Goal: Transaction & Acquisition: Subscribe to service/newsletter

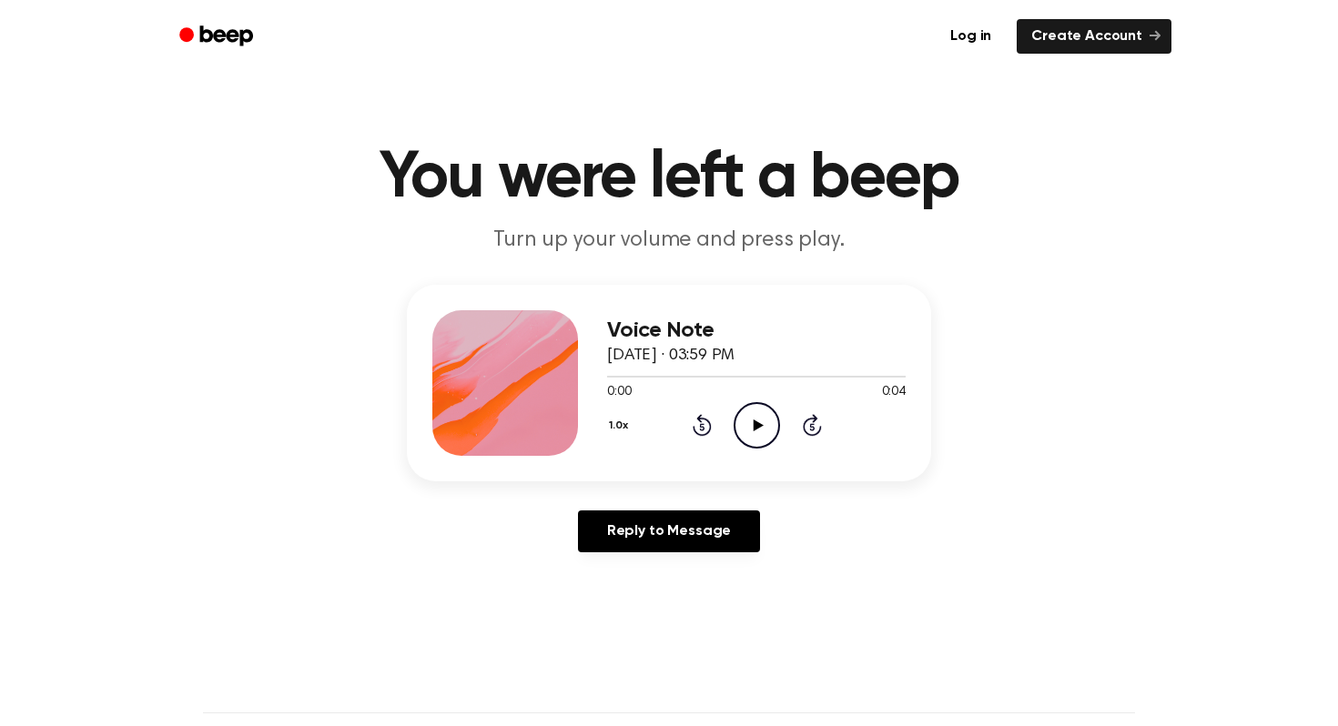
click at [220, 43] on icon "Beep" at bounding box center [217, 36] width 77 height 26
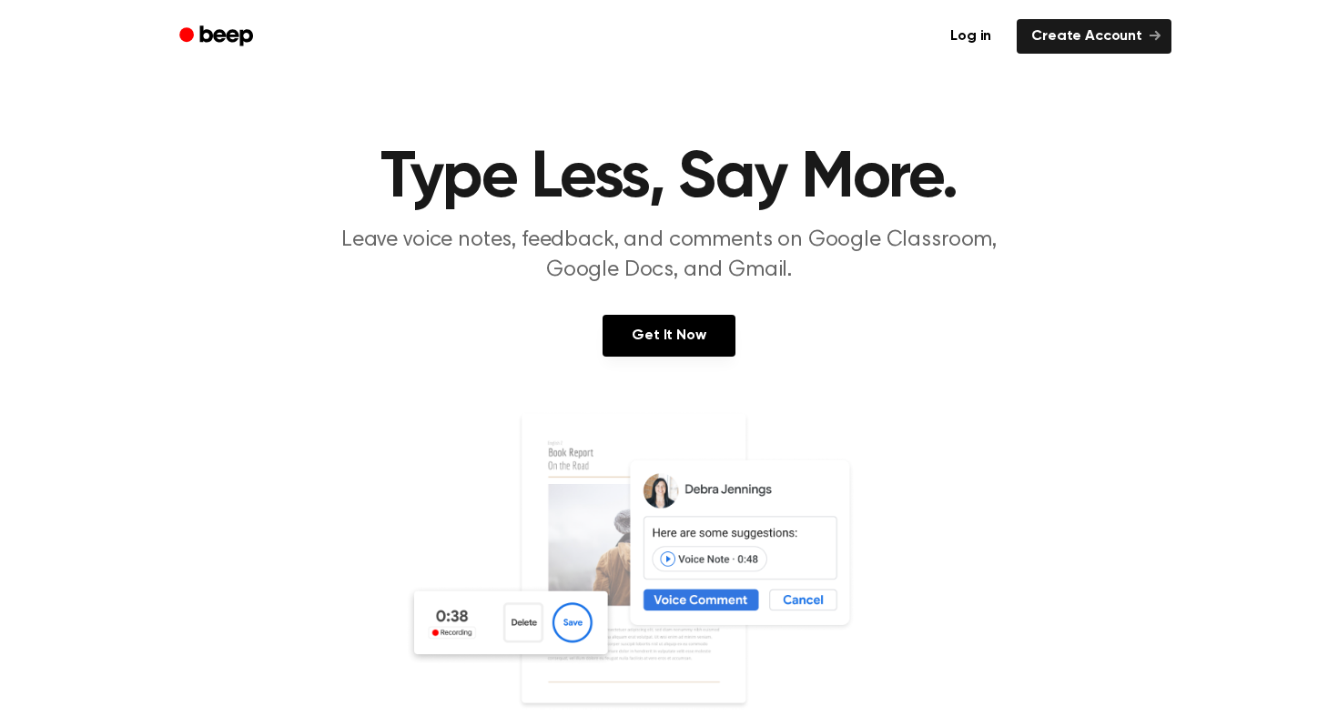
click at [225, 25] on icon "Beep" at bounding box center [217, 36] width 77 height 26
click at [966, 34] on link "Log in" at bounding box center [971, 36] width 70 height 35
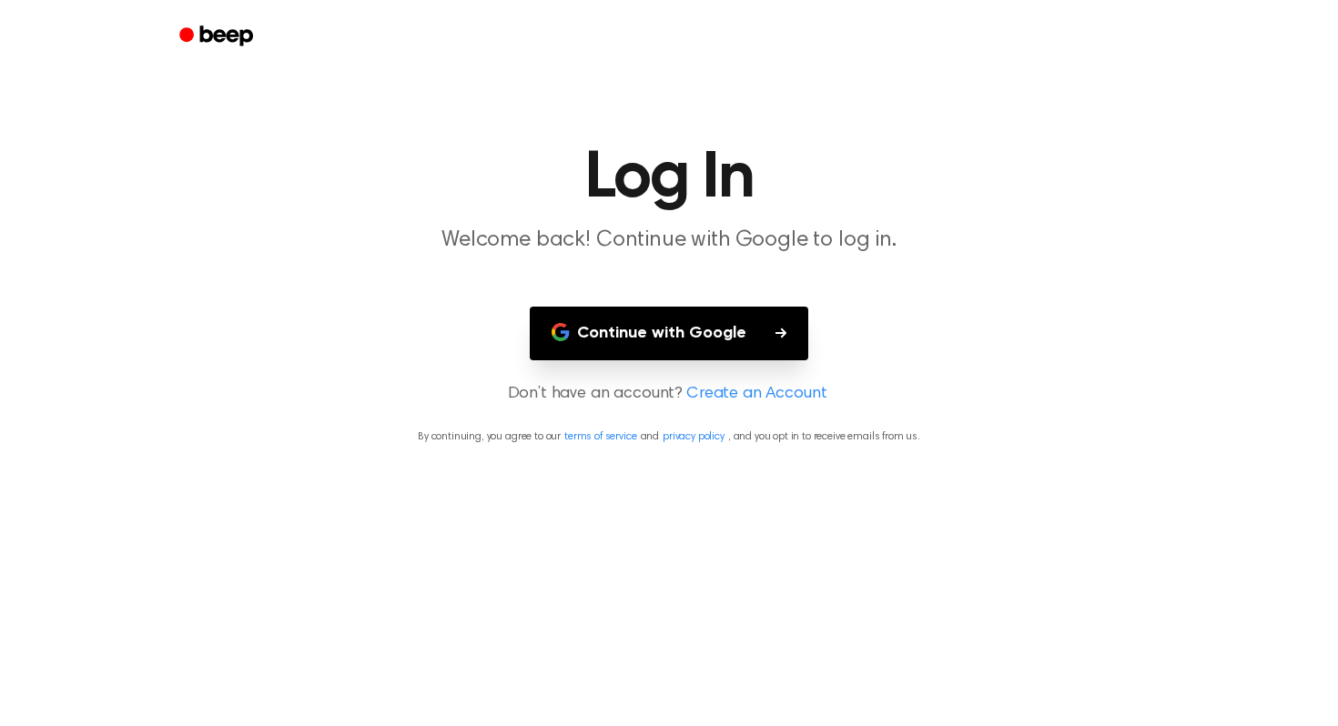
click at [678, 323] on button "Continue with Google" at bounding box center [669, 334] width 279 height 54
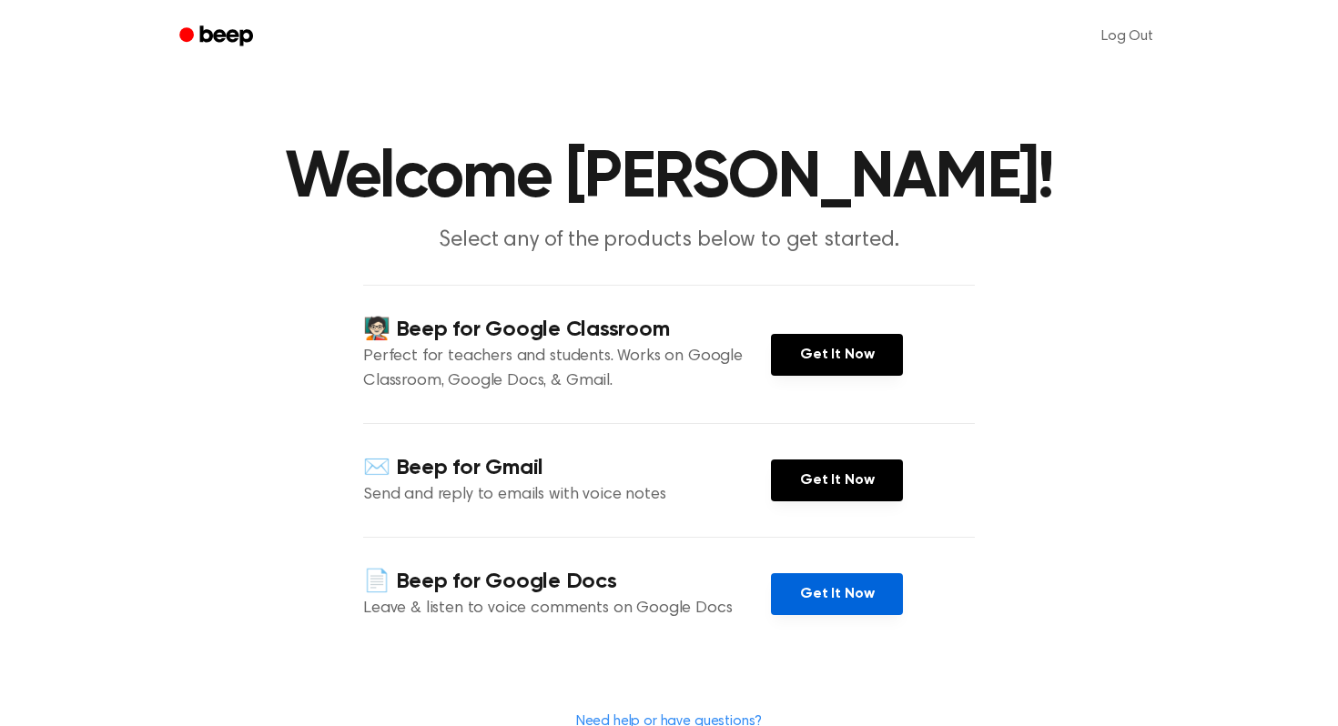
click at [810, 598] on link "Get It Now" at bounding box center [837, 594] width 132 height 42
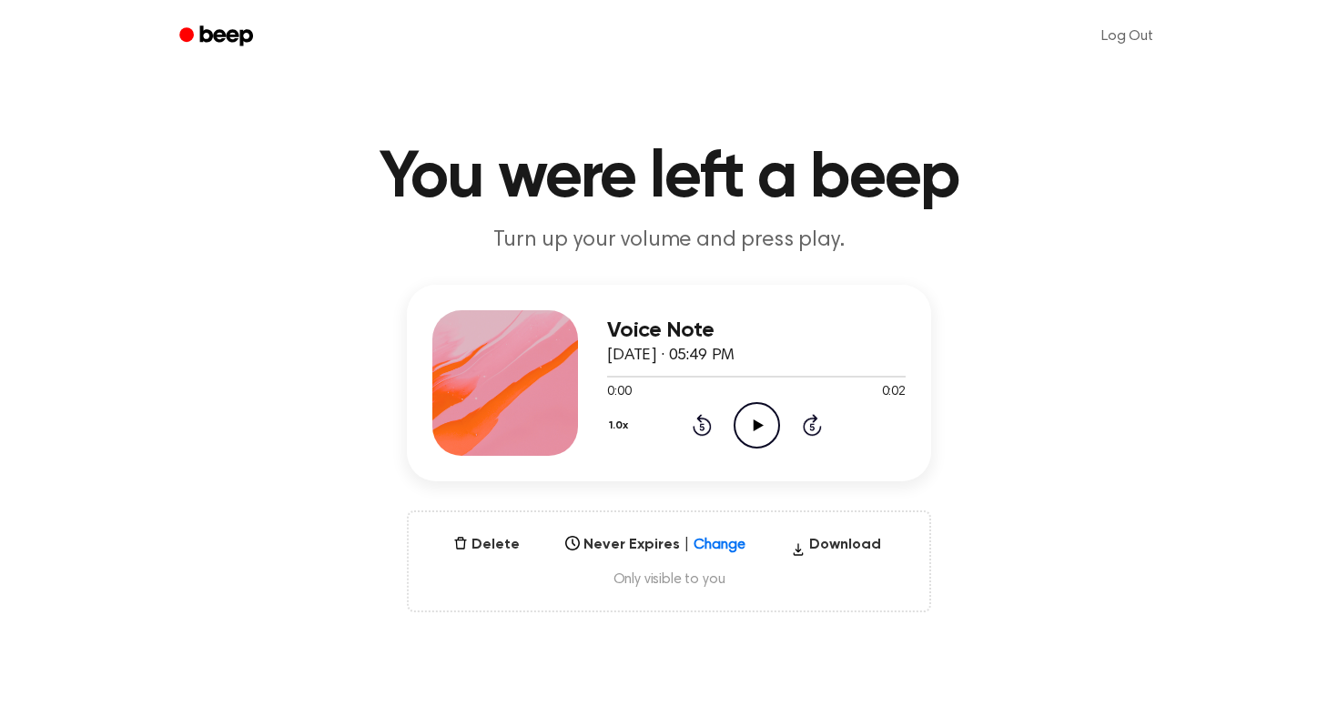
click at [754, 430] on icon at bounding box center [758, 426] width 10 height 12
click at [754, 430] on icon at bounding box center [757, 426] width 8 height 12
